Goal: Leave review/rating

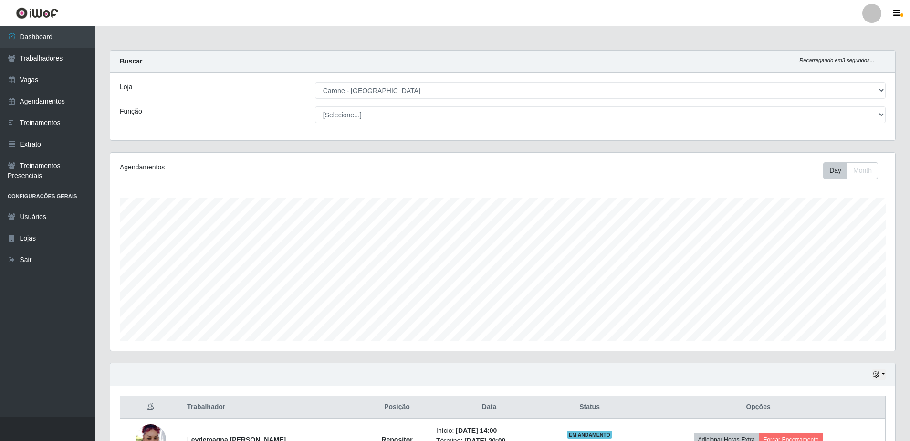
select select "505"
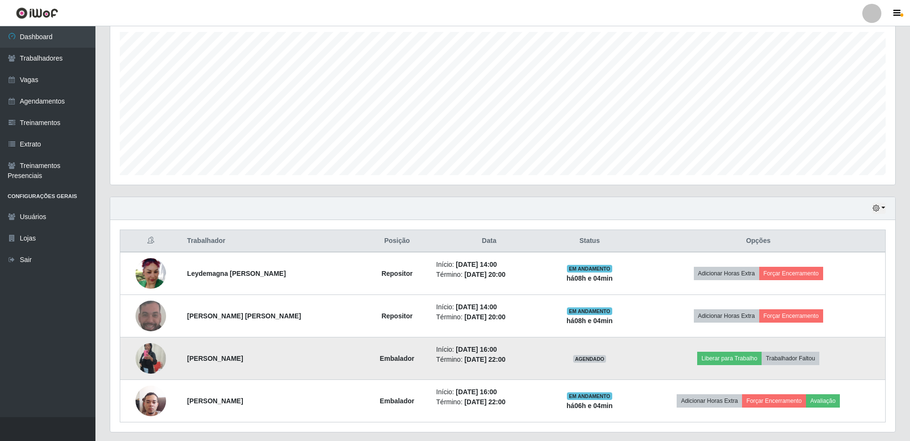
scroll to position [198, 785]
click at [736, 360] on button "Liberar para Trabalho" at bounding box center [729, 358] width 64 height 13
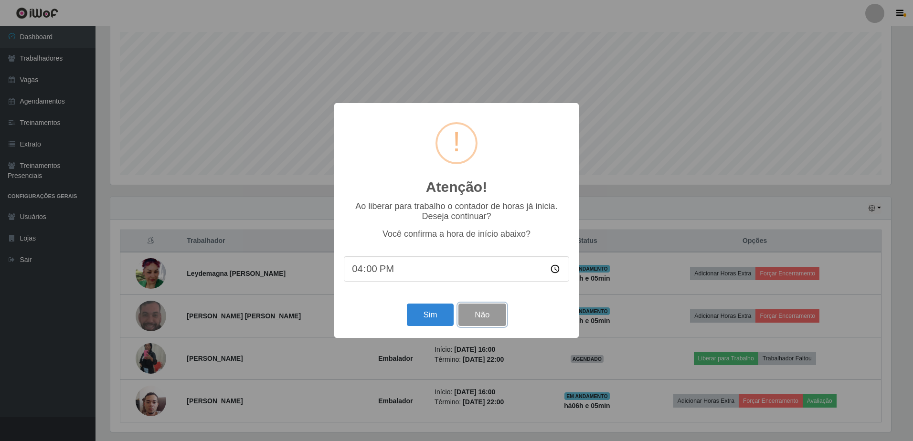
click at [484, 311] on button "Não" at bounding box center [481, 315] width 47 height 22
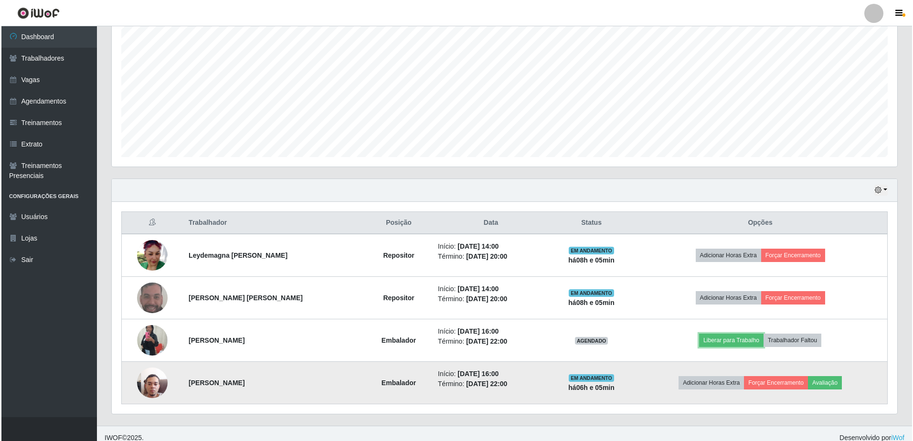
scroll to position [193, 0]
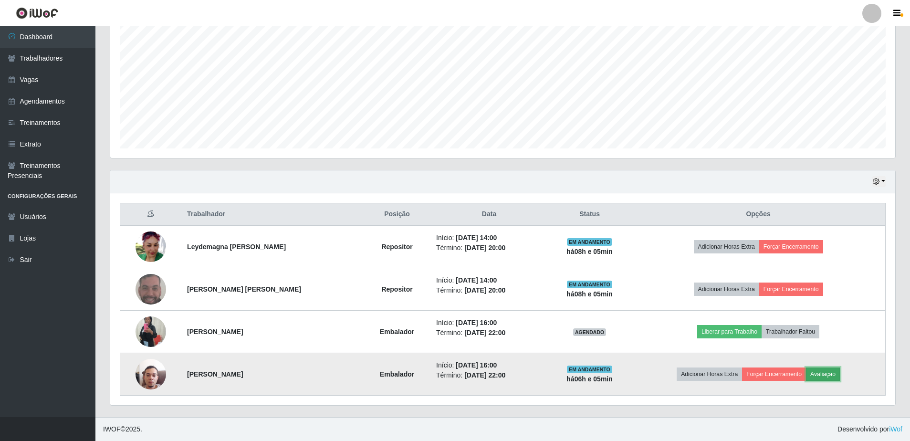
click at [832, 369] on button "Avaliação" at bounding box center [823, 374] width 34 height 13
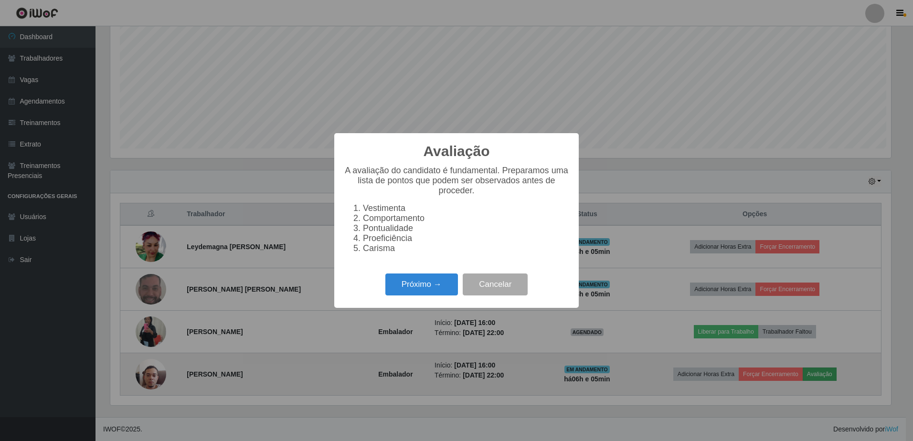
scroll to position [198, 780]
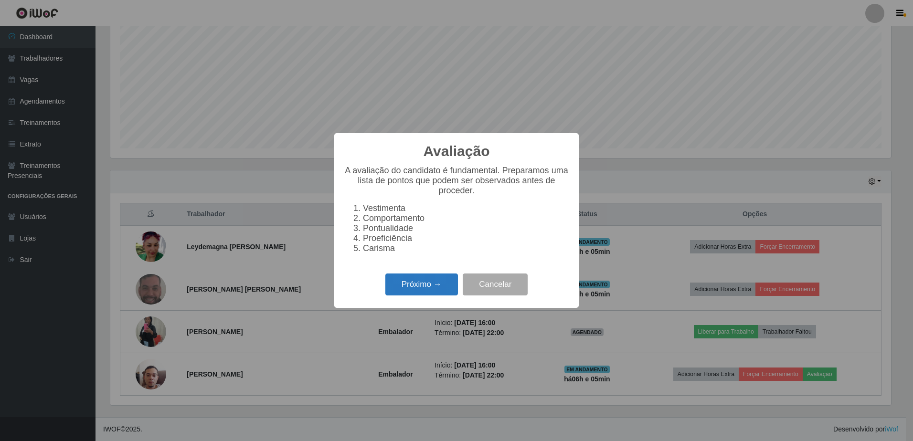
click at [453, 296] on button "Próximo →" at bounding box center [421, 285] width 73 height 22
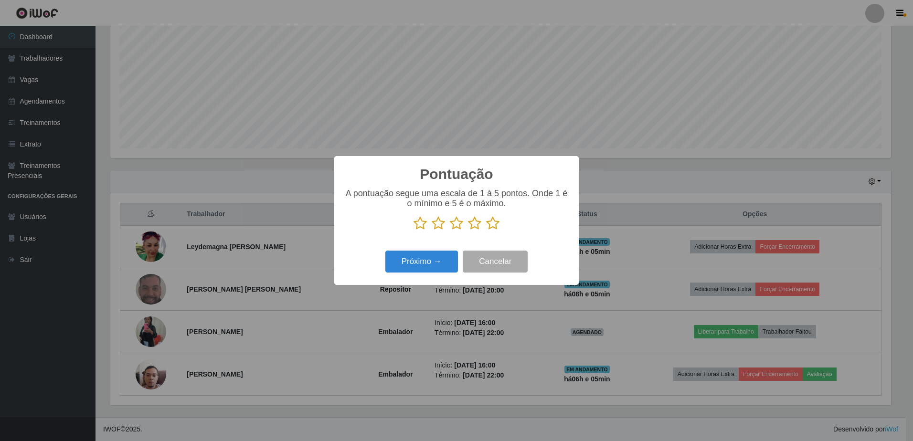
click at [492, 221] on icon at bounding box center [492, 223] width 13 height 14
click at [486, 231] on input "radio" at bounding box center [486, 231] width 0 height 0
click at [435, 259] on button "Próximo →" at bounding box center [421, 262] width 73 height 22
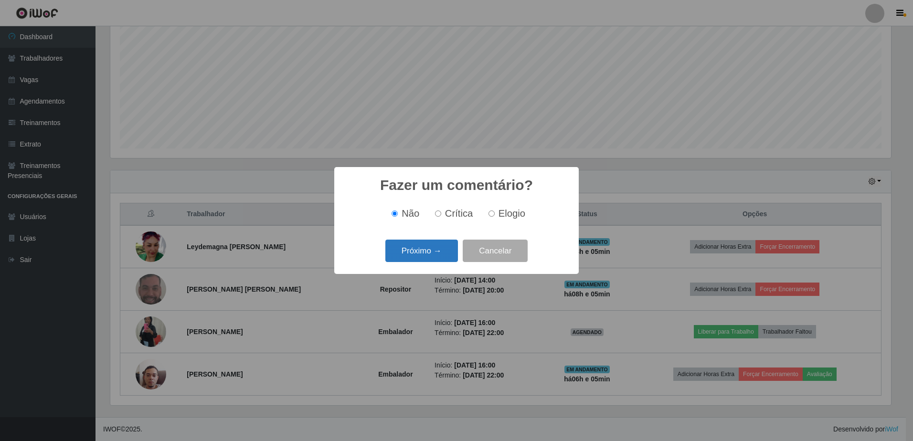
click at [431, 261] on button "Próximo →" at bounding box center [421, 251] width 73 height 22
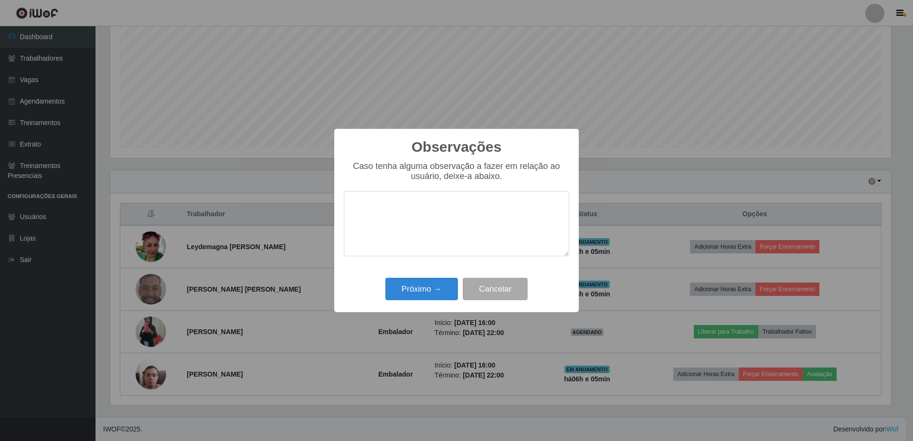
click at [428, 278] on div "Próximo → Cancelar" at bounding box center [456, 288] width 225 height 27
click at [445, 288] on button "Próximo →" at bounding box center [421, 289] width 73 height 22
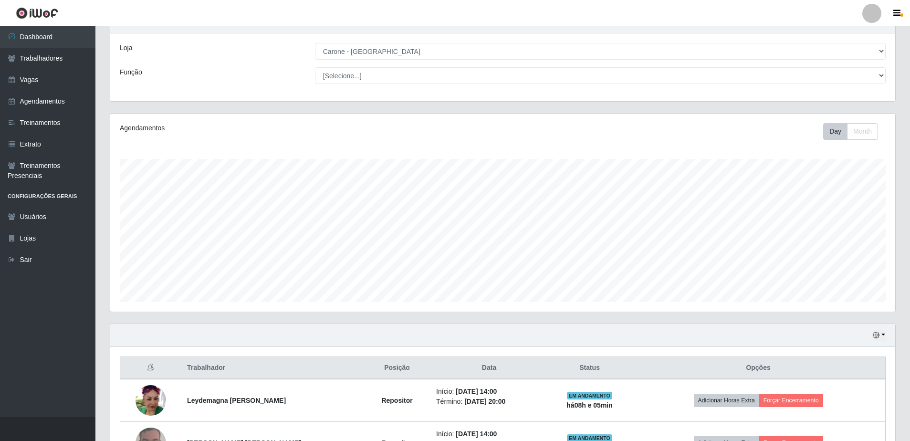
scroll to position [2, 0]
